Goal: Information Seeking & Learning: Learn about a topic

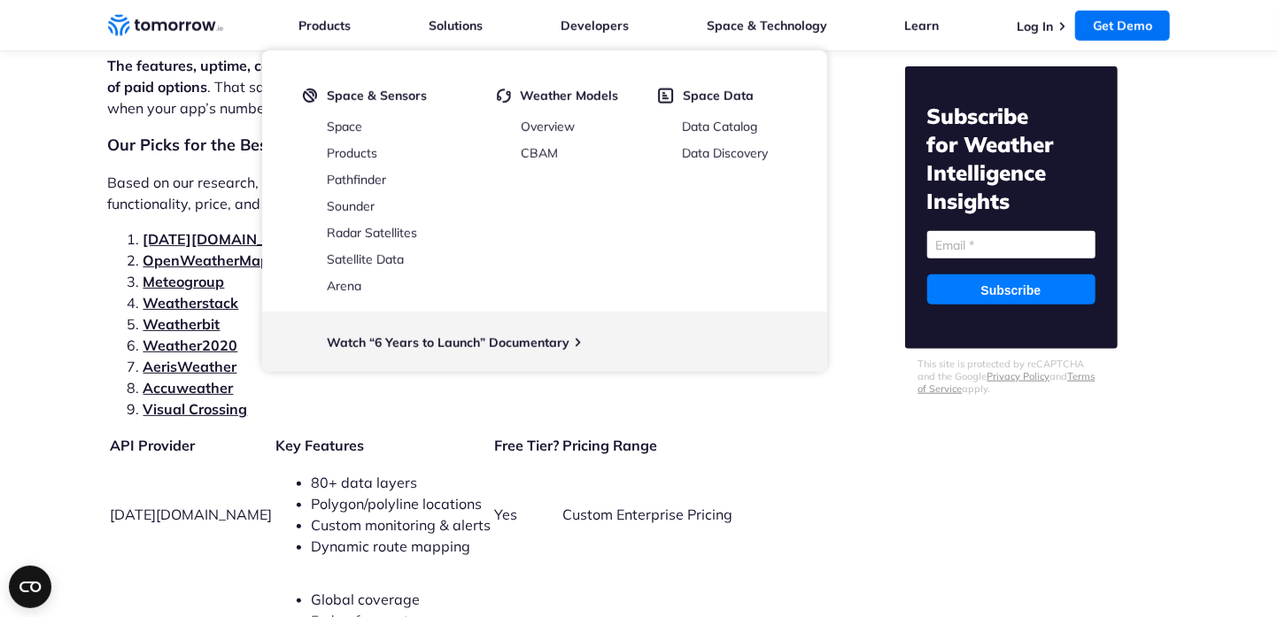
scroll to position [3719, 0]
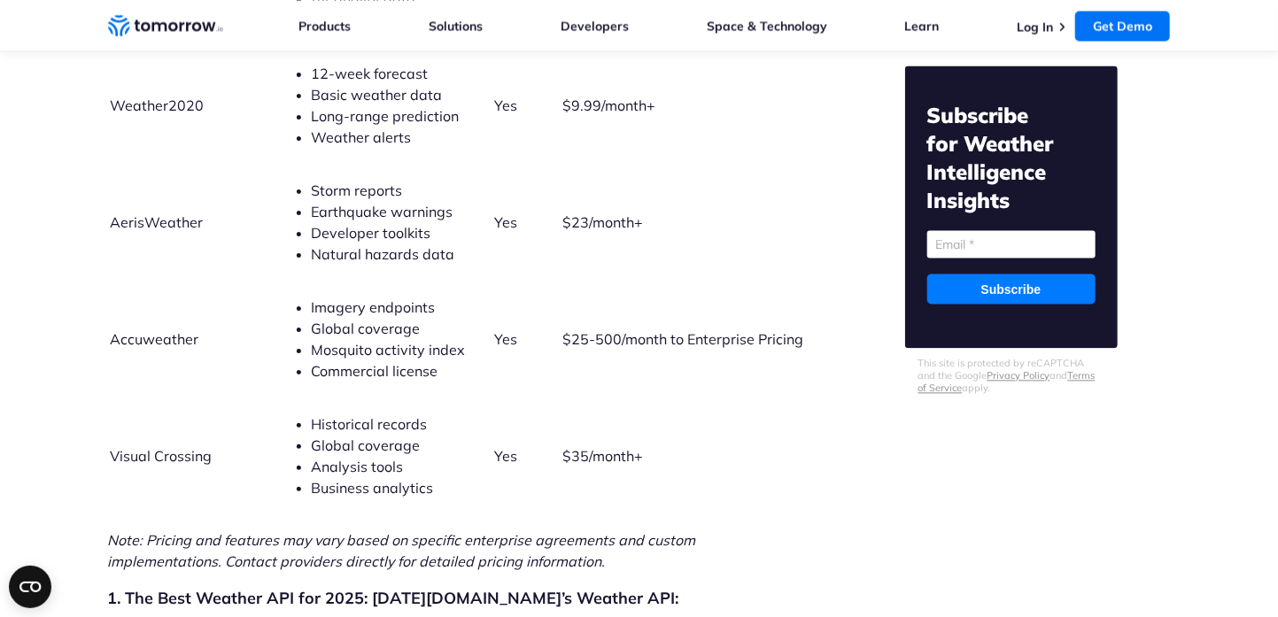
scroll to position [4694, 0]
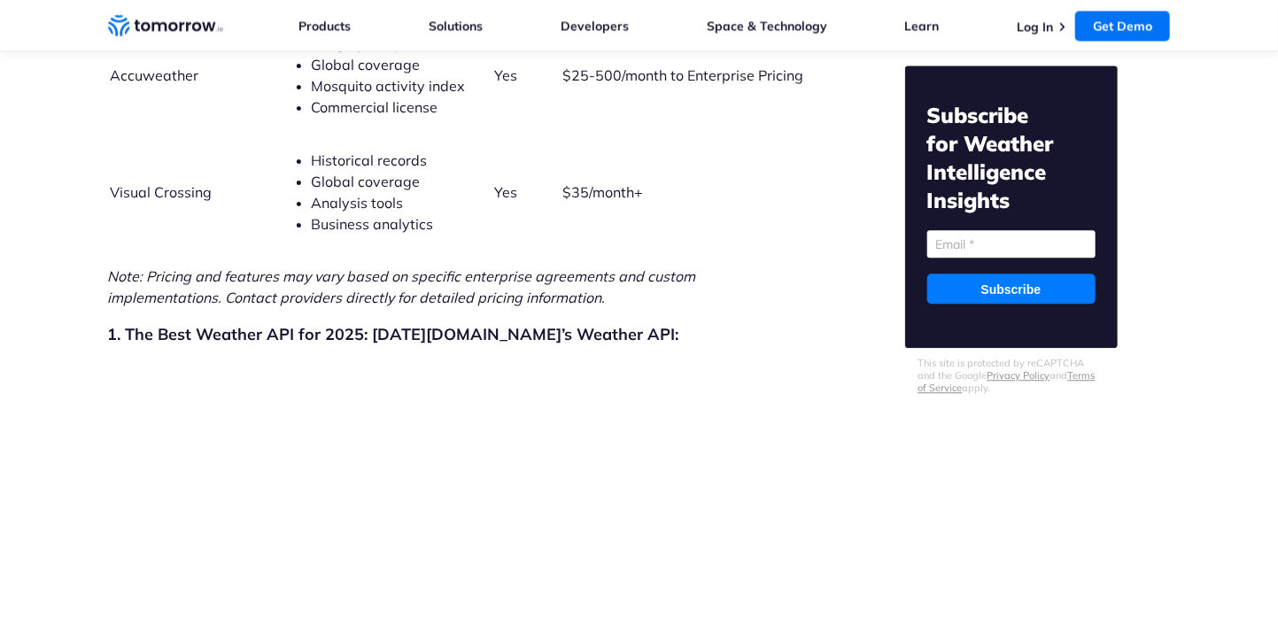
scroll to position [4918, 0]
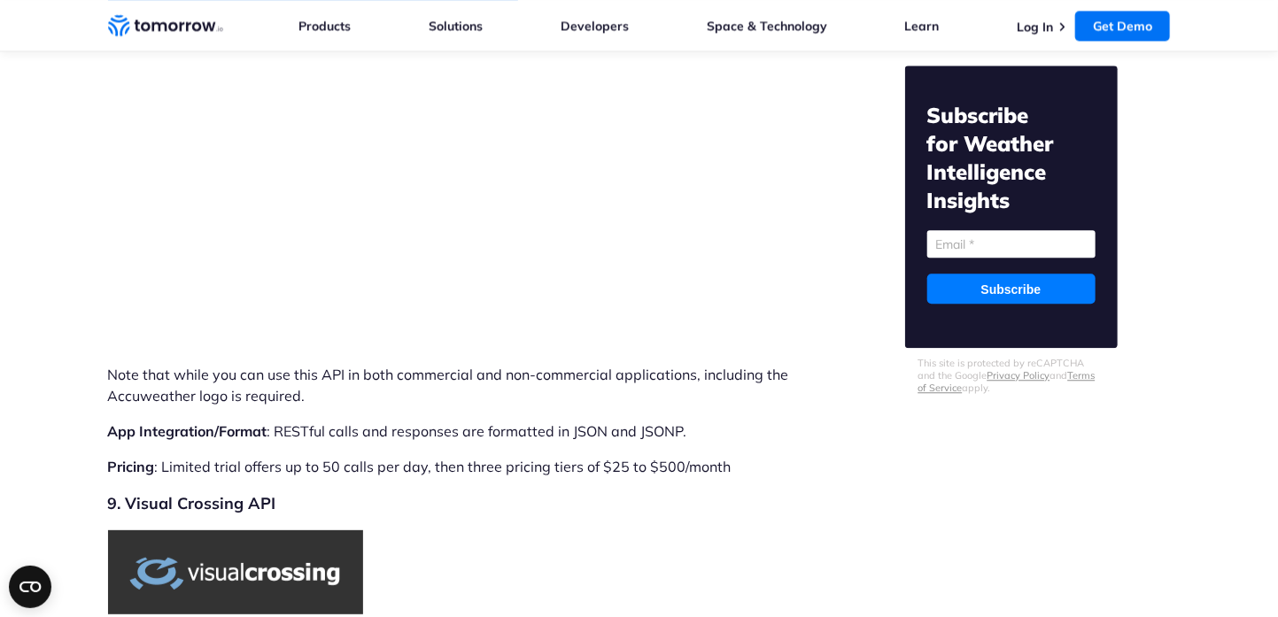
scroll to position [11201, 0]
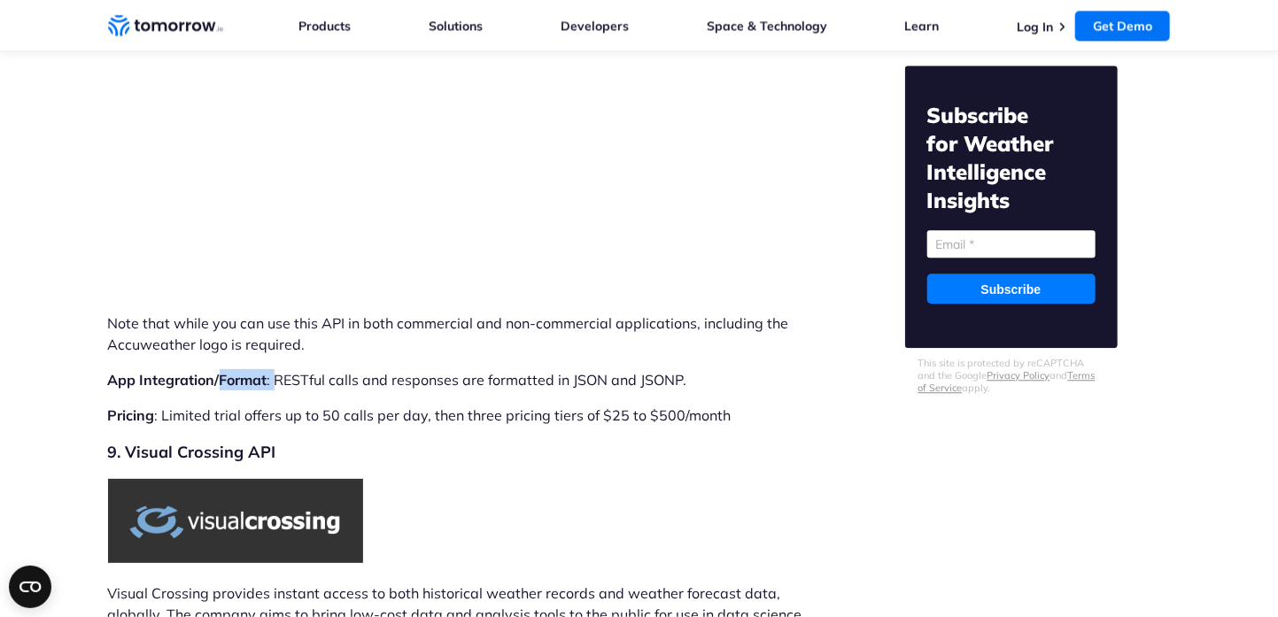
drag, startPoint x: 230, startPoint y: 316, endPoint x: 276, endPoint y: 324, distance: 45.9
click at [276, 369] on p "App Integration/Format : RESTful calls and responses are formatted in JSON and …" at bounding box center [459, 379] width 703 height 21
drag, startPoint x: 338, startPoint y: 346, endPoint x: 532, endPoint y: 348, distance: 194.9
click at [532, 405] on p "Pricing : Limited trial offers up to 50 calls per day, then three pricing tiers…" at bounding box center [459, 415] width 703 height 21
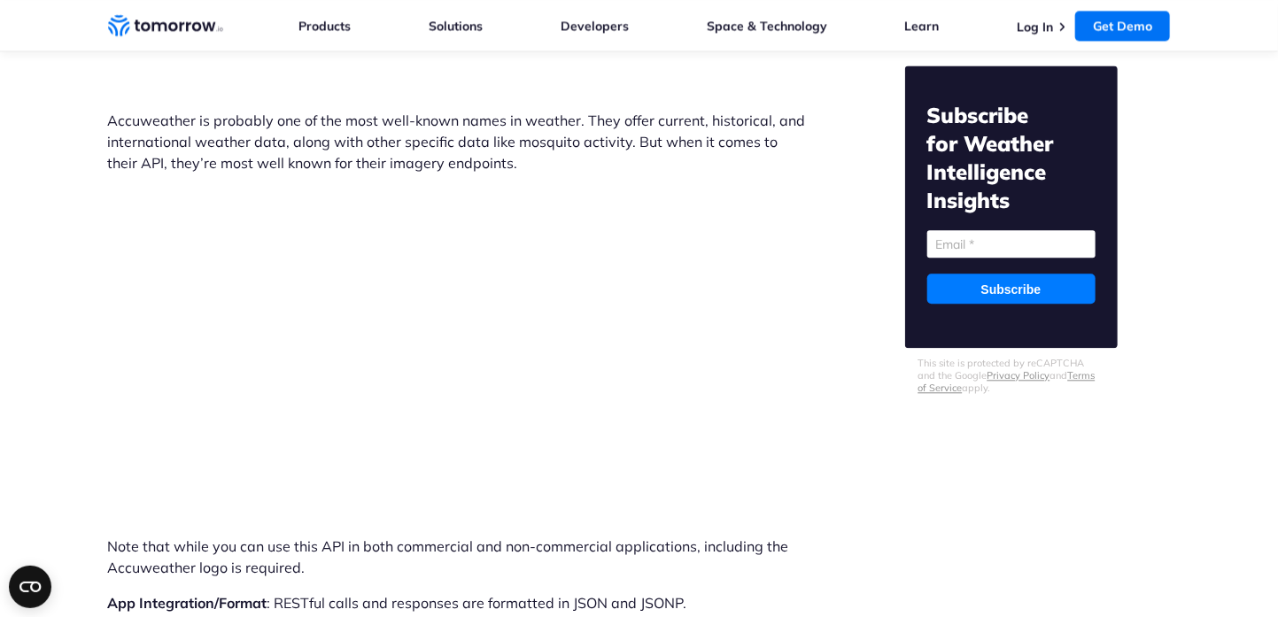
scroll to position [10935, 0]
